Goal: Information Seeking & Learning: Learn about a topic

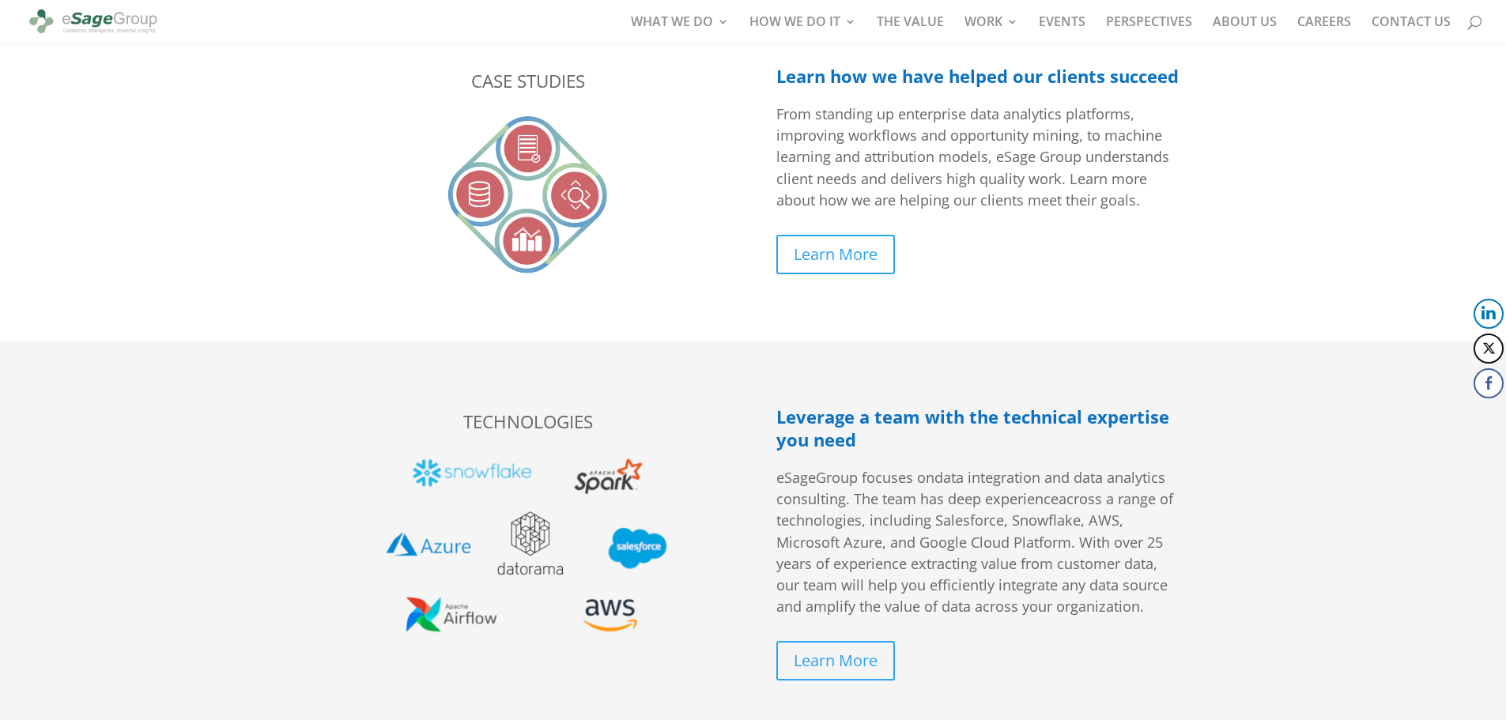
scroll to position [2924, 0]
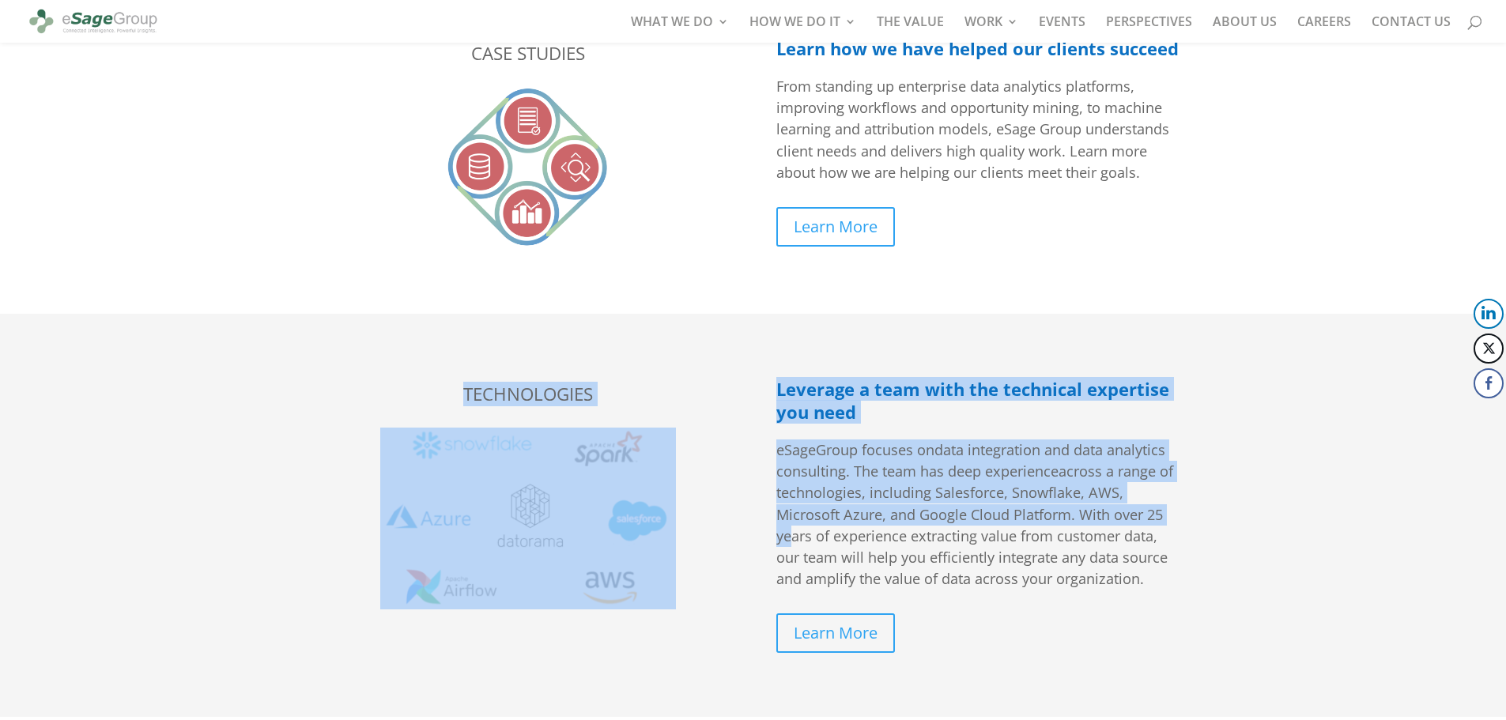
drag, startPoint x: 464, startPoint y: 394, endPoint x: 814, endPoint y: 530, distance: 375.3
click at [794, 544] on div "TECHNOLOGIES Leverage a team with the technical expertise you need eSage Group …" at bounding box center [753, 515] width 854 height 318
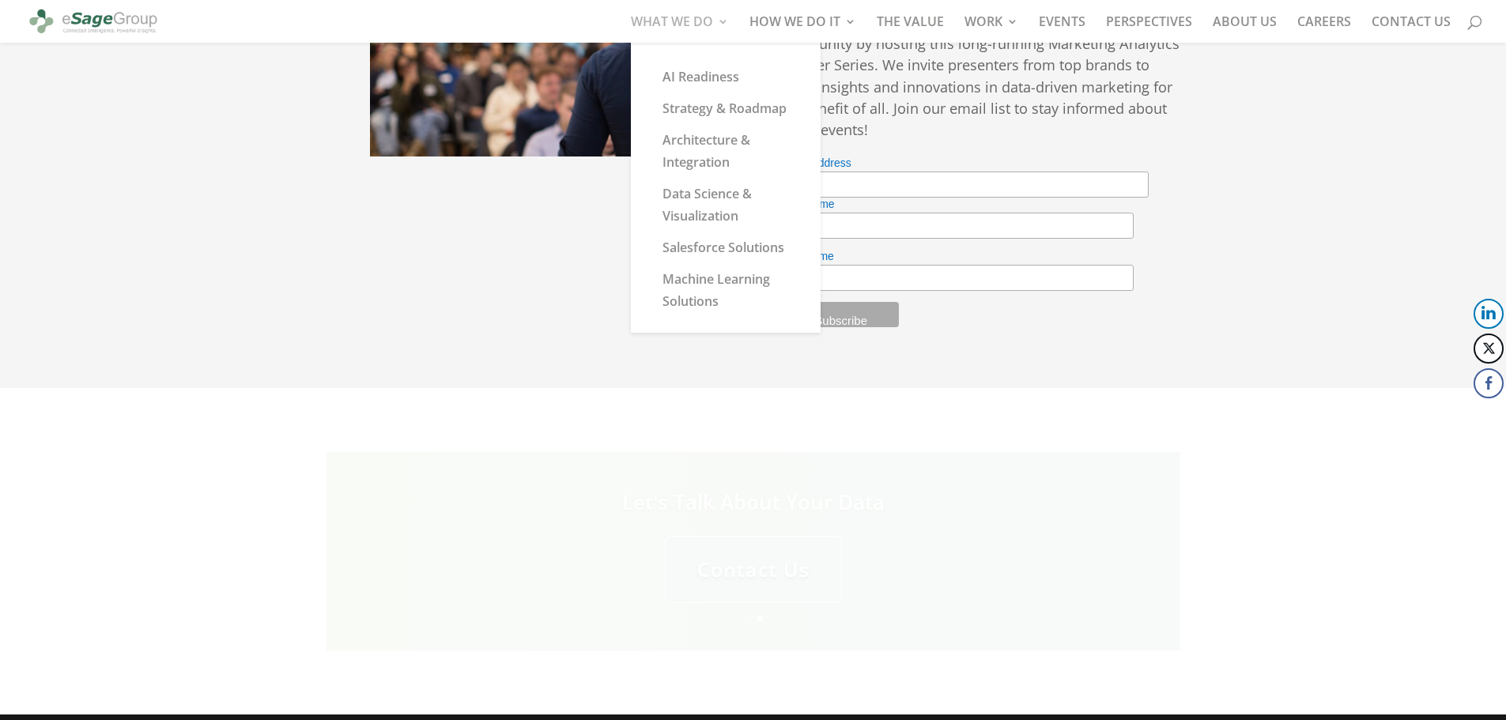
scroll to position [4117, 0]
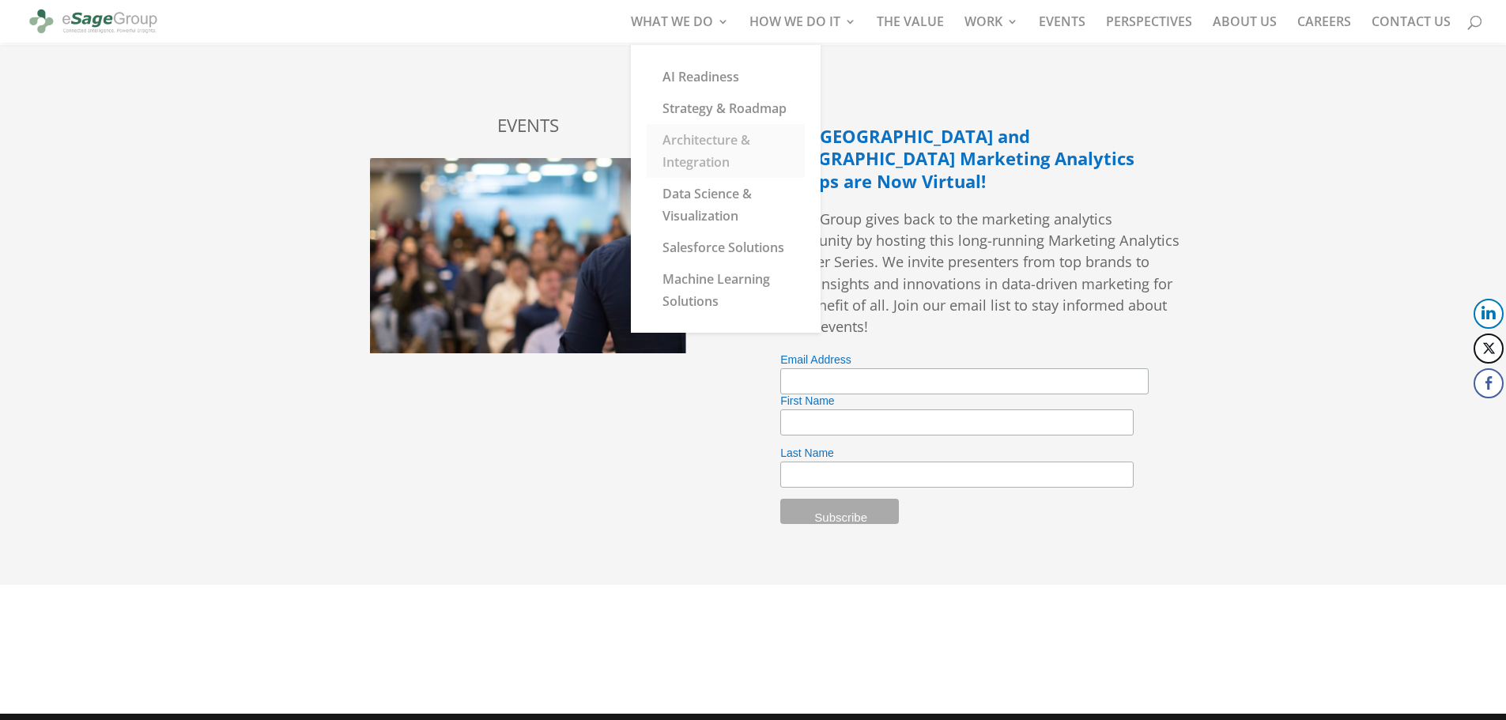
click at [707, 141] on link "Architecture & Integration" at bounding box center [726, 151] width 158 height 54
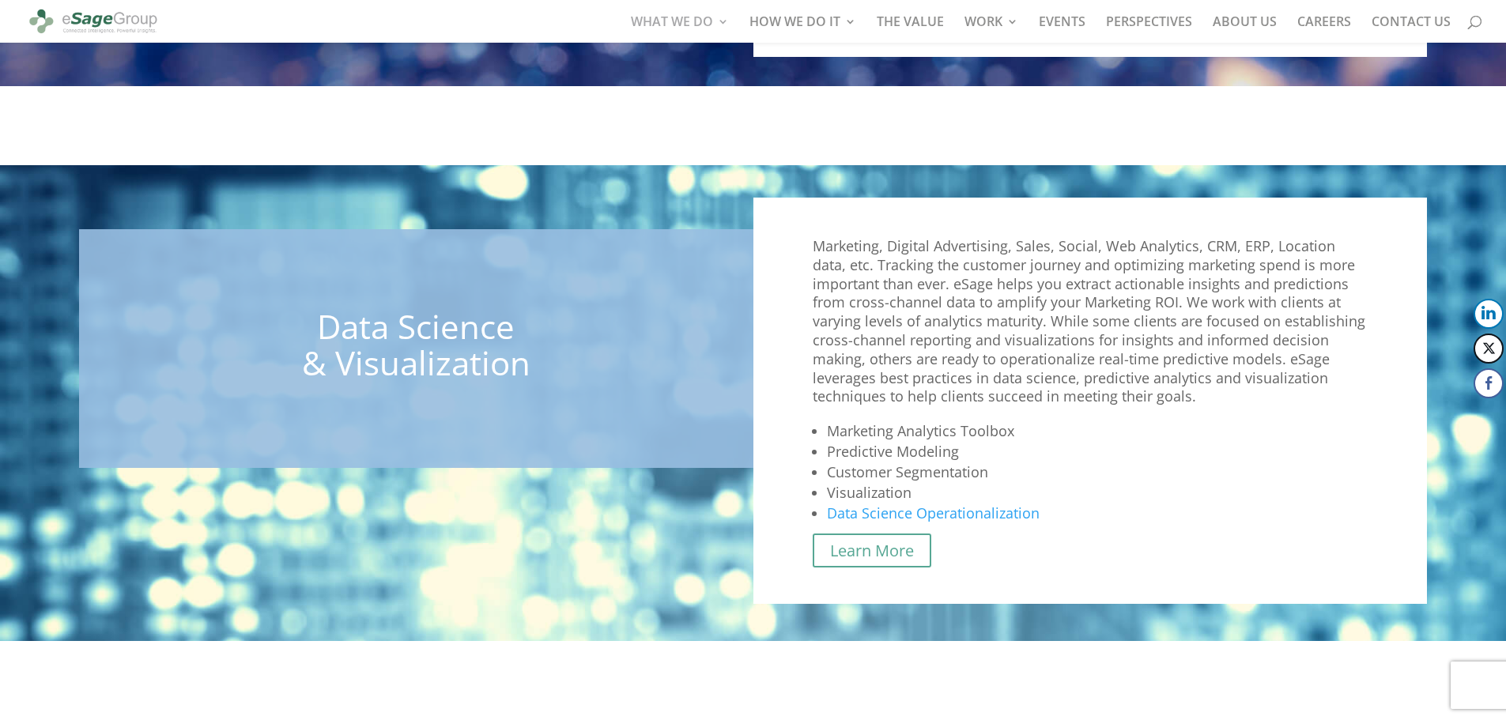
scroll to position [1780, 0]
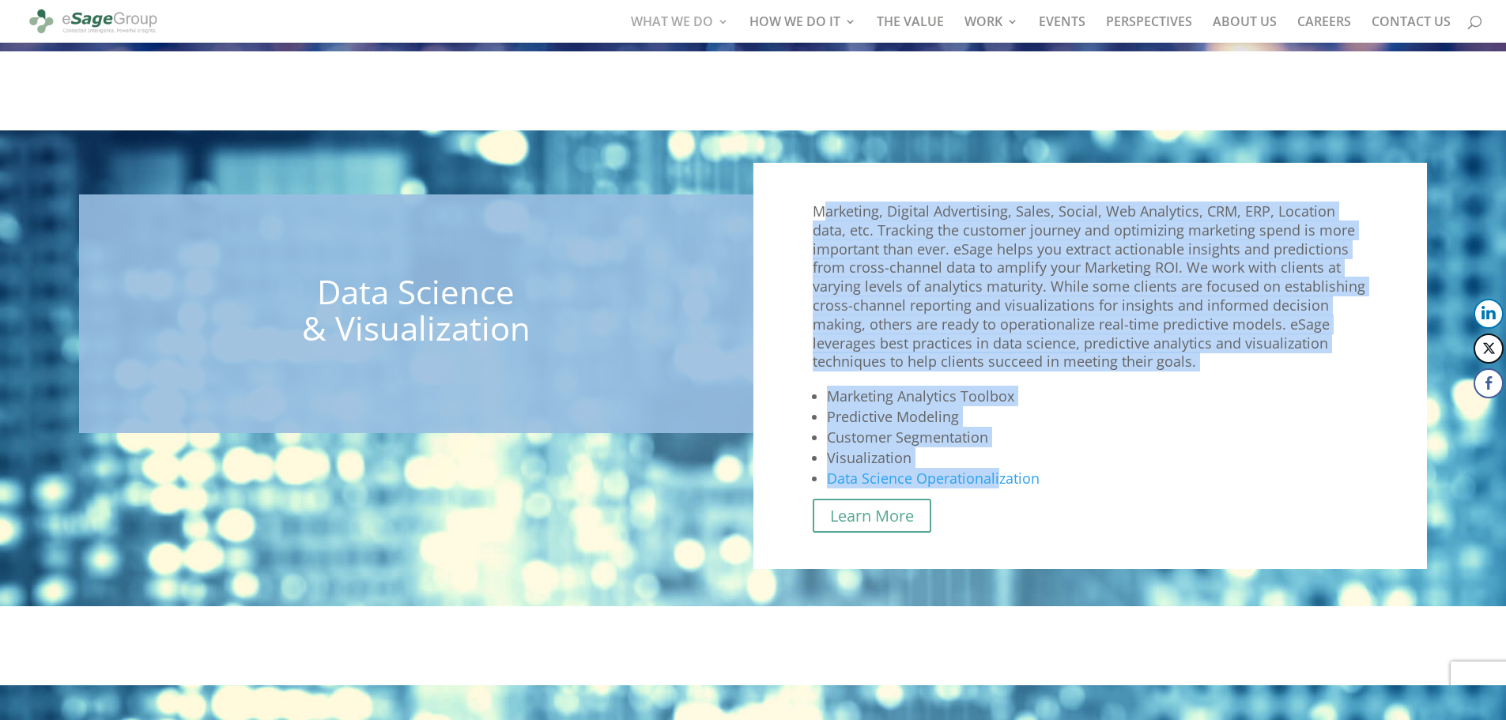
drag, startPoint x: 820, startPoint y: 199, endPoint x: 997, endPoint y: 468, distance: 322.2
click at [997, 468] on div "Marketing, Digital Advertising, Sales, Social, Web Analytics, CRM, ERP, Locatio…" at bounding box center [1090, 366] width 674 height 406
click at [994, 334] on p "Marketing, Digital Advertising, Sales, Social, Web Analytics, CRM, ERP, Locatio…" at bounding box center [1091, 293] width 556 height 183
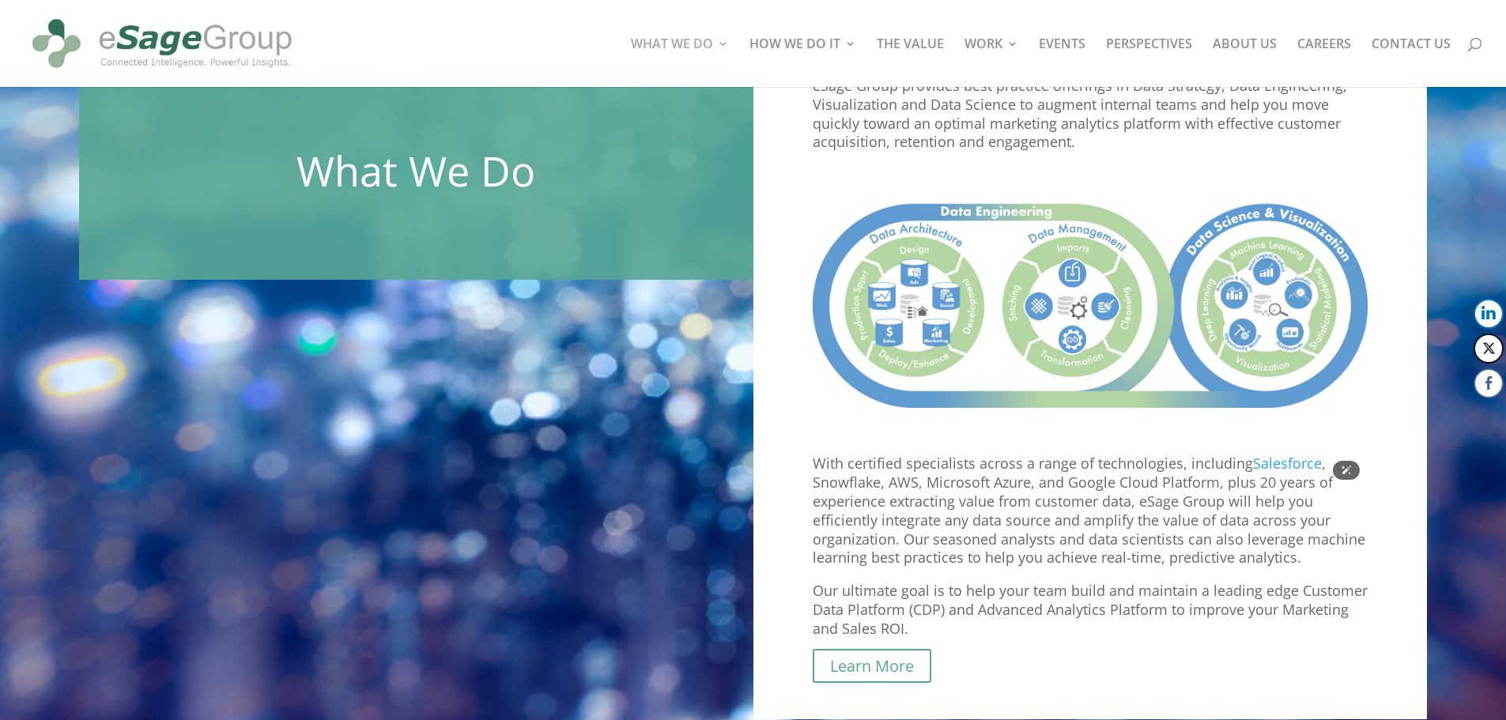
scroll to position [158, 0]
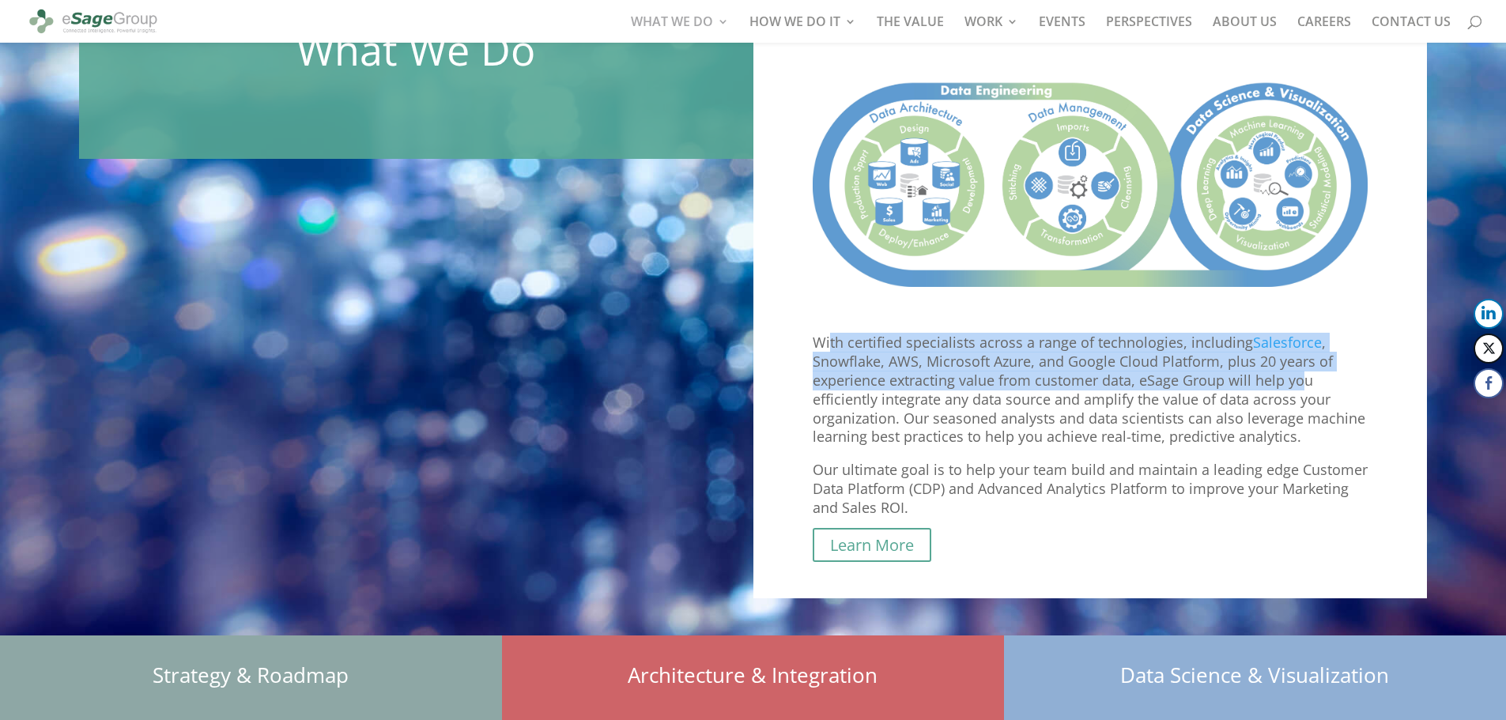
drag, startPoint x: 830, startPoint y: 343, endPoint x: 1297, endPoint y: 383, distance: 468.9
click at [1297, 383] on p "With certified specialists across a range of technologies, including Salesforce…" at bounding box center [1091, 397] width 556 height 127
click at [858, 364] on p "With certified specialists across a range of technologies, including Salesforce…" at bounding box center [1091, 397] width 556 height 127
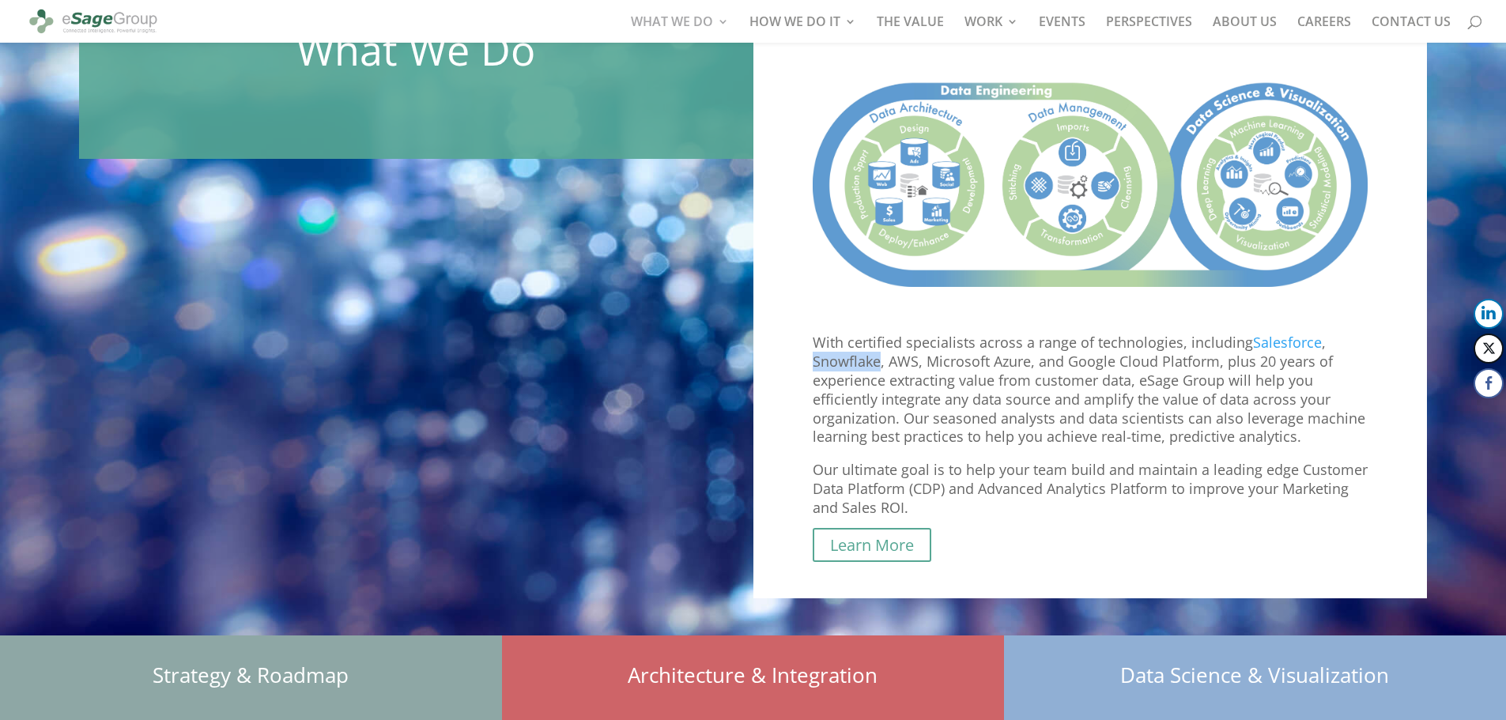
click at [857, 364] on p "With certified specialists across a range of technologies, including Salesforce…" at bounding box center [1091, 397] width 556 height 127
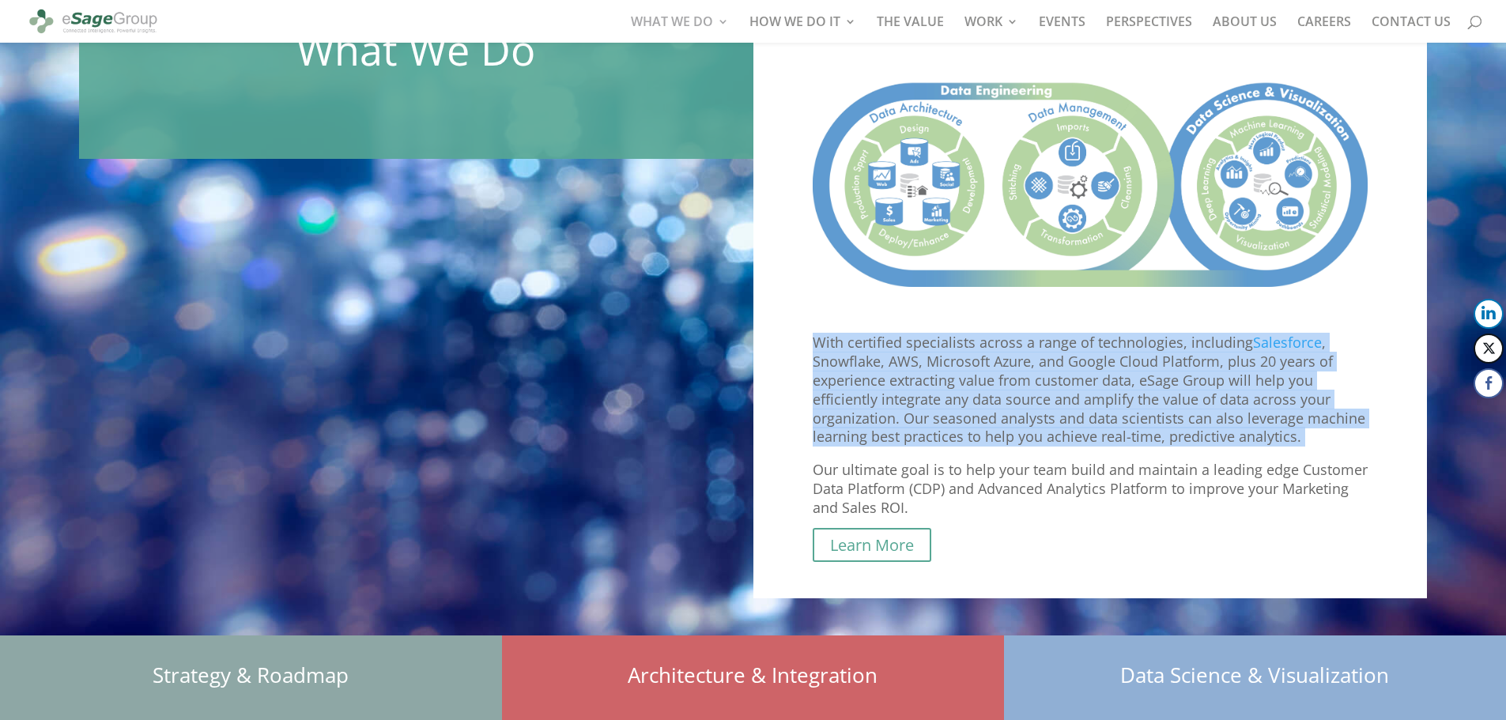
click at [857, 364] on p "With certified specialists across a range of technologies, including Salesforce…" at bounding box center [1091, 397] width 556 height 127
click at [862, 367] on p "With certified specialists across a range of technologies, including Salesforce…" at bounding box center [1091, 397] width 556 height 127
